Goal: Information Seeking & Learning: Check status

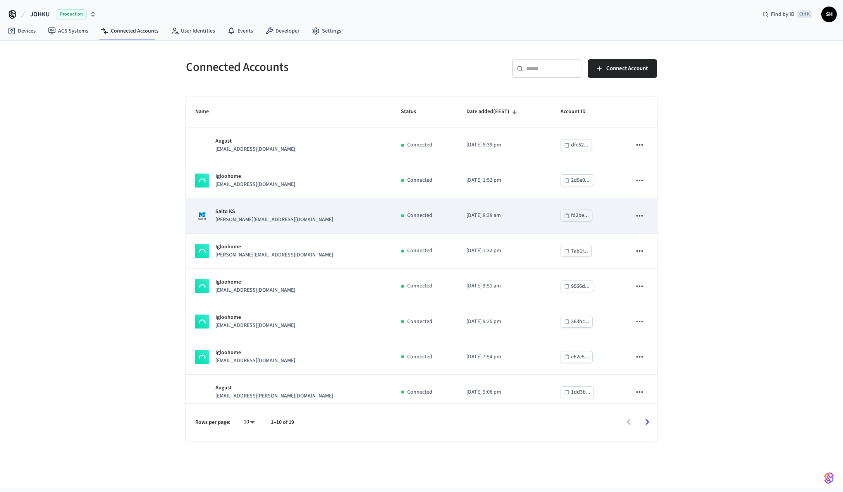
click at [239, 205] on td "Salto KS [EMAIL_ADDRESS][DOMAIN_NAME]" at bounding box center [289, 215] width 206 height 35
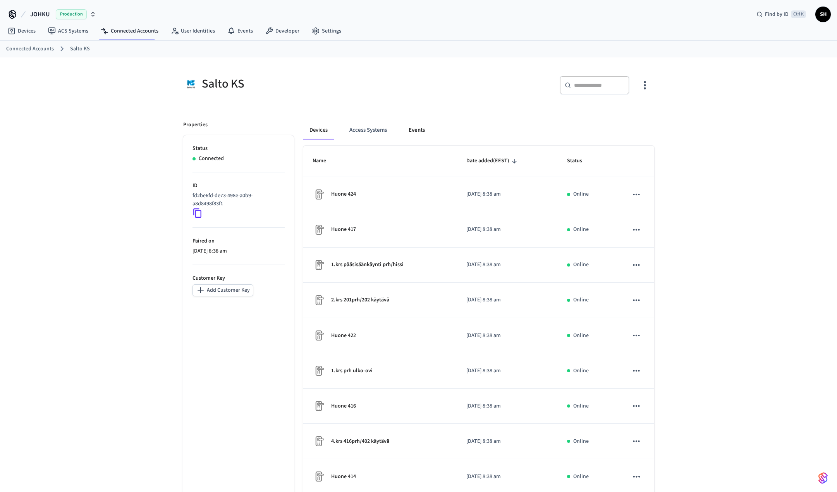
click at [420, 136] on button "Events" at bounding box center [417, 130] width 29 height 19
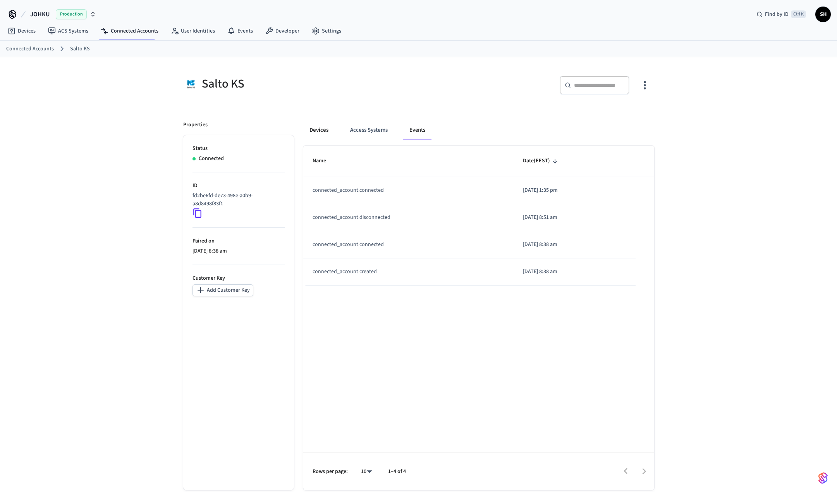
click at [323, 130] on button "Devices" at bounding box center [318, 130] width 31 height 19
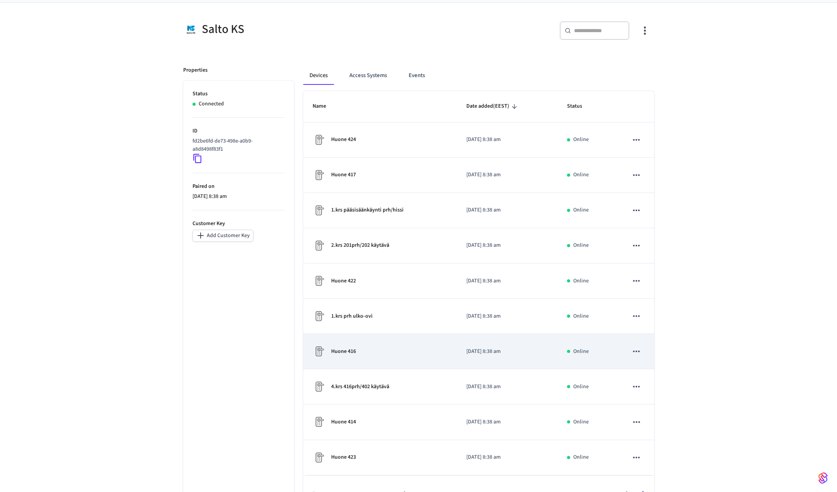
scroll to position [76, 0]
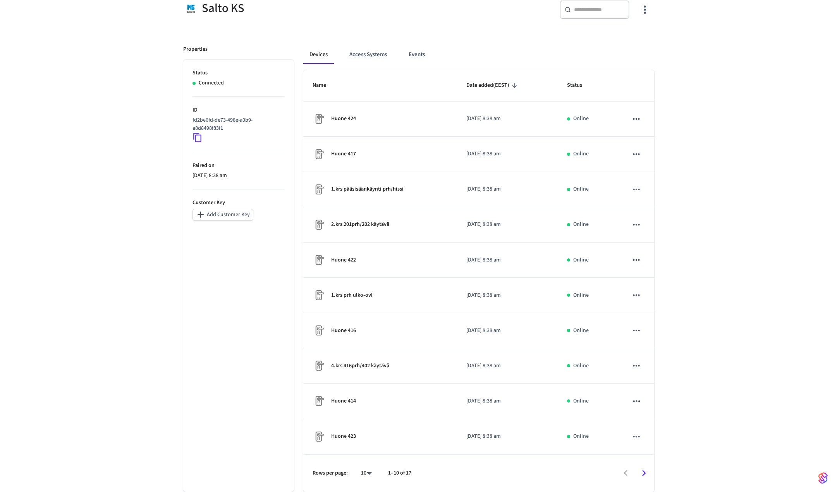
click at [648, 474] on icon "Go to next page" at bounding box center [644, 473] width 12 height 12
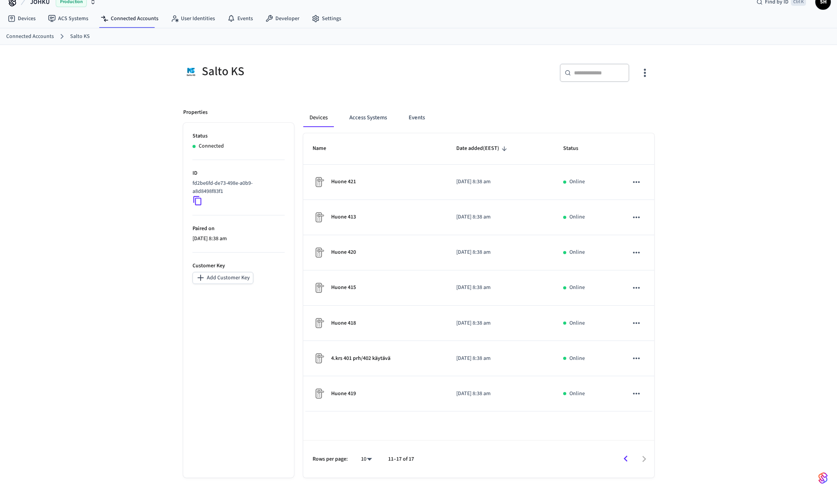
scroll to position [12, 0]
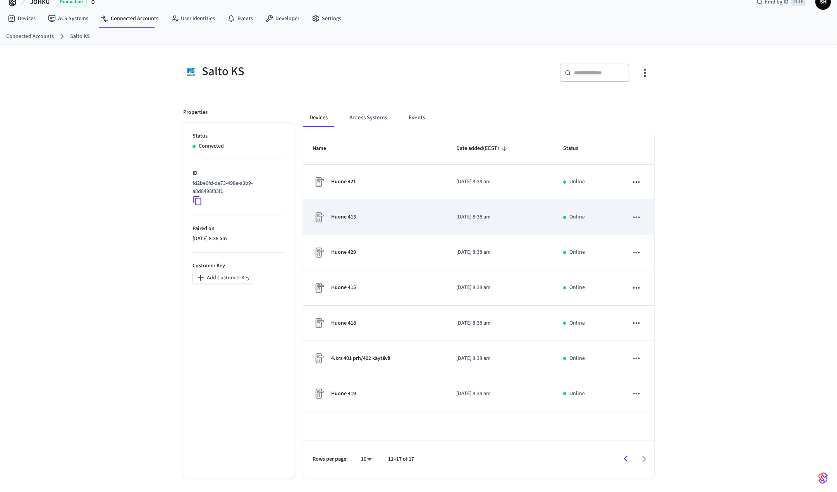
click at [359, 219] on div "Huone 413" at bounding box center [375, 217] width 125 height 12
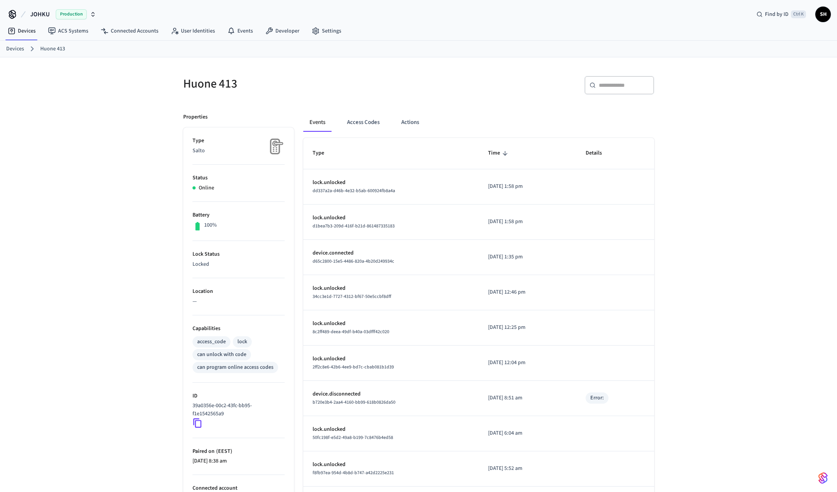
drag, startPoint x: 519, startPoint y: 185, endPoint x: 456, endPoint y: 188, distance: 63.6
click at [461, 185] on tr "lock.unlocked dd337a2a-d46b-4e32-b5ab-600924fb8a4a [DATE] 1:58 pm" at bounding box center [478, 186] width 351 height 35
click at [367, 122] on button "Access Codes" at bounding box center [363, 122] width 45 height 19
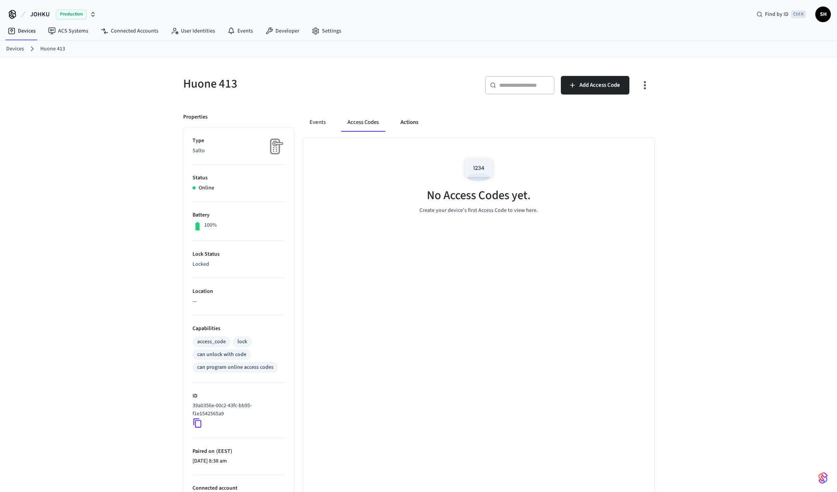
click at [416, 126] on button "Actions" at bounding box center [409, 122] width 30 height 19
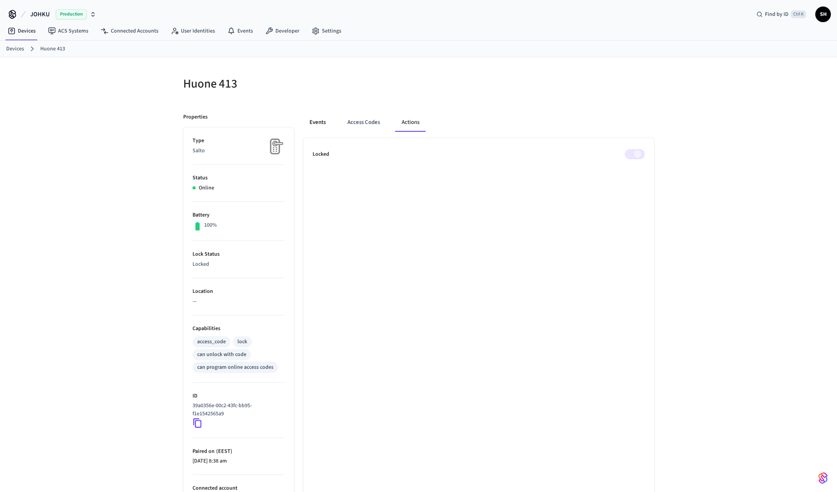
click at [311, 125] on button "Events" at bounding box center [317, 122] width 29 height 19
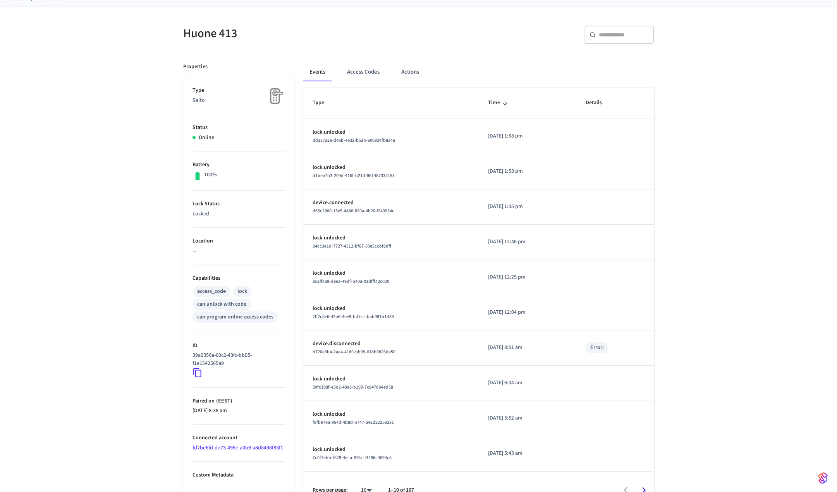
scroll to position [67, 0]
